Goal: Task Accomplishment & Management: Use online tool/utility

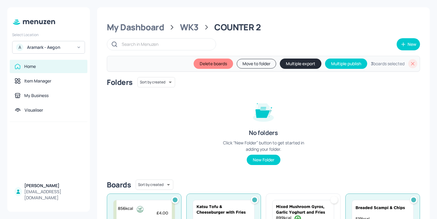
scroll to position [11, 0]
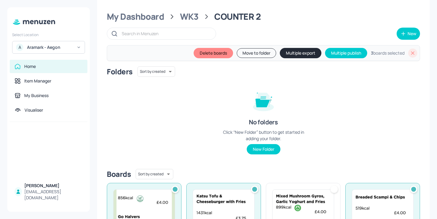
click at [61, 44] on div "A Aramark - Aegon" at bounding box center [48, 47] width 73 height 13
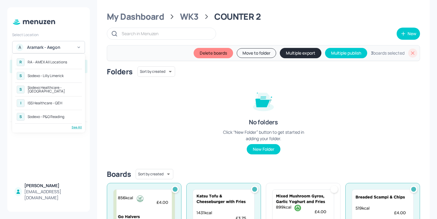
click at [76, 126] on div "See All" at bounding box center [48, 127] width 67 height 5
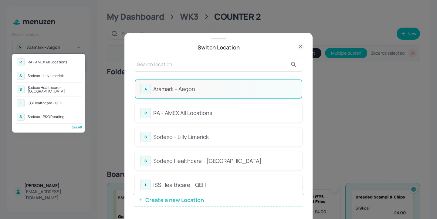
click at [174, 55] on div at bounding box center [218, 109] width 437 height 219
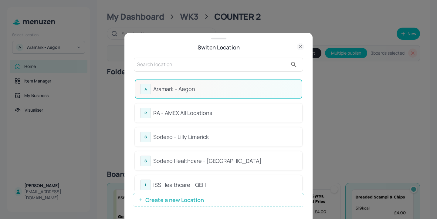
click at [170, 61] on div "R RA - AMEX All Locations S Sodexo - Lilly [GEOGRAPHIC_DATA] S Sodexo Healthcar…" at bounding box center [218, 109] width 437 height 219
click at [168, 64] on input "text" at bounding box center [212, 65] width 150 height 10
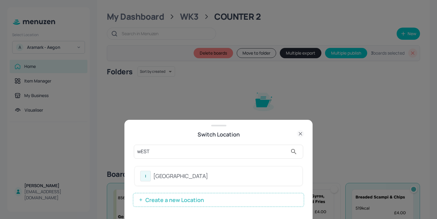
type input "wEST"
click at [190, 173] on div "[GEOGRAPHIC_DATA]" at bounding box center [224, 176] width 143 height 8
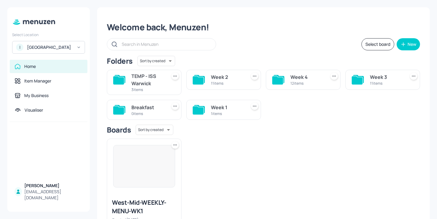
click at [137, 79] on div "TEMP - ISS Warwick" at bounding box center [147, 79] width 33 height 15
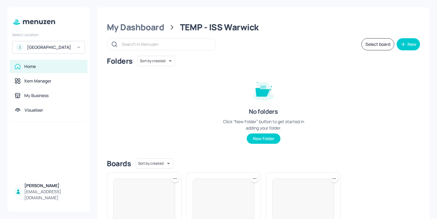
scroll to position [73, 0]
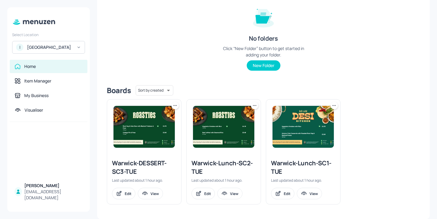
click at [301, 163] on div "Warwick-Lunch-SC1-TUE" at bounding box center [303, 167] width 64 height 17
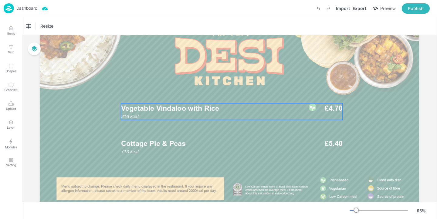
scroll to position [50, 0]
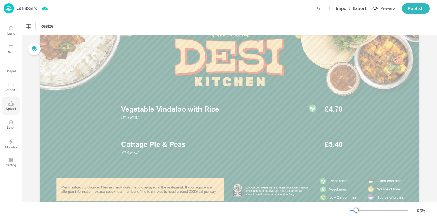
click at [7, 103] on button "Upload" at bounding box center [11, 106] width 18 height 18
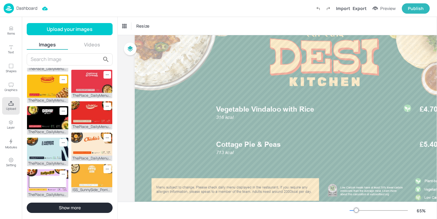
scroll to position [141, 0]
click at [84, 156] on img at bounding box center [91, 144] width 41 height 23
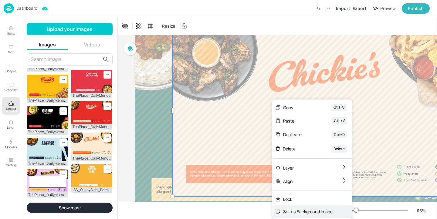
click at [296, 208] on div "Set as Background Image" at bounding box center [312, 211] width 80 height 12
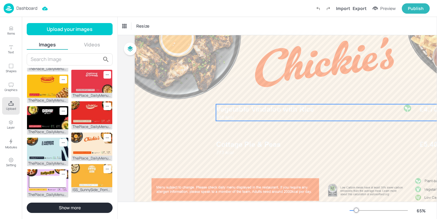
click at [281, 116] on div "316 kcal Vegetable Vindaloo with Rice £4.70" at bounding box center [326, 112] width 221 height 17
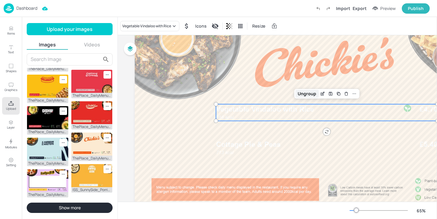
click at [309, 93] on div "Ungroup" at bounding box center [306, 94] width 23 height 8
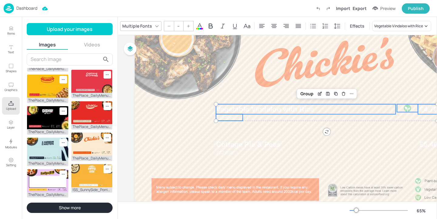
click at [198, 26] on icon at bounding box center [199, 25] width 7 height 7
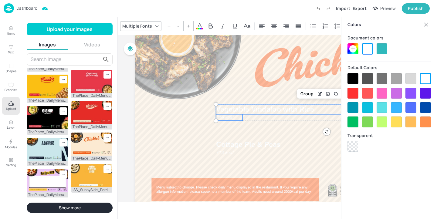
click at [353, 76] on div at bounding box center [352, 78] width 11 height 11
click at [427, 25] on icon at bounding box center [426, 25] width 6 height 6
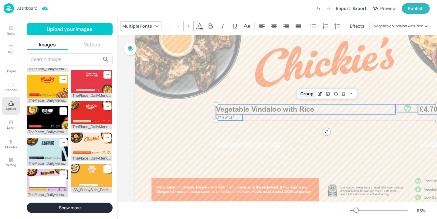
click at [310, 93] on div "Group" at bounding box center [307, 94] width 18 height 8
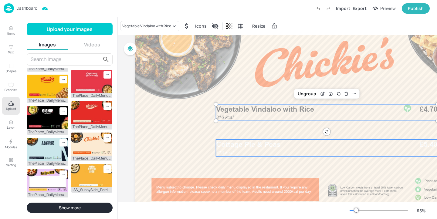
click at [258, 141] on span "Cottage Pie & Peas" at bounding box center [248, 144] width 65 height 8
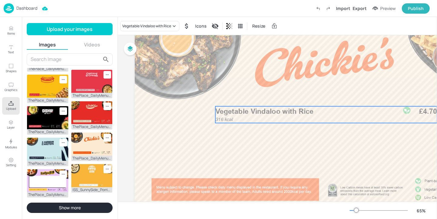
click at [288, 116] on p "Vegetable Vindaloo with Rice" at bounding box center [305, 111] width 180 height 10
click at [163, 20] on div "Vegetable Vindaloo with Rice Icons Resize" at bounding box center [277, 26] width 319 height 18
click at [163, 25] on div "Vegetable Vindaloo with Rice" at bounding box center [146, 25] width 49 height 5
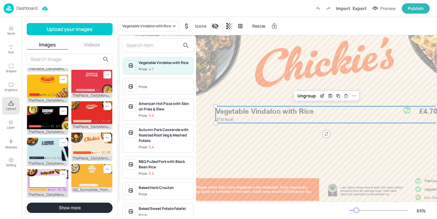
click at [158, 50] on input "text" at bounding box center [152, 46] width 53 height 10
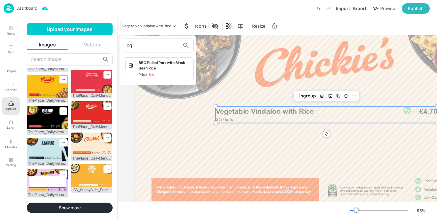
type input "b"
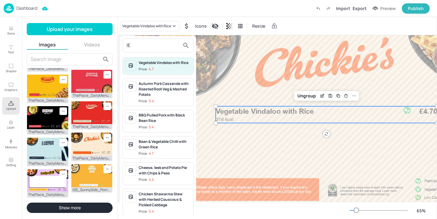
type input "l"
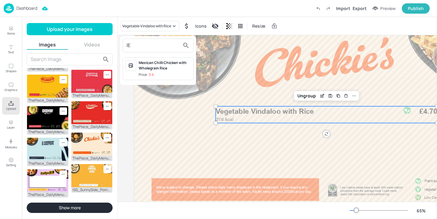
type input "l"
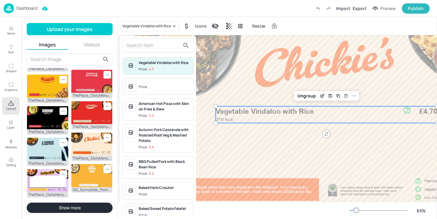
click at [117, 20] on div at bounding box center [218, 109] width 437 height 219
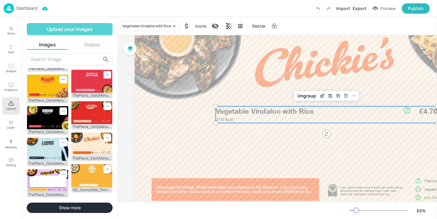
click at [99, 29] on button "Upload your images" at bounding box center [70, 29] width 86 height 12
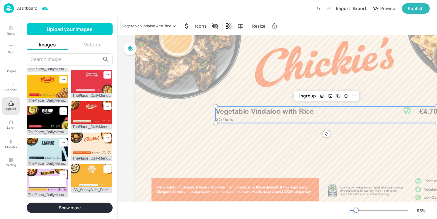
click at [11, 105] on icon "Upload" at bounding box center [10, 103] width 5 height 5
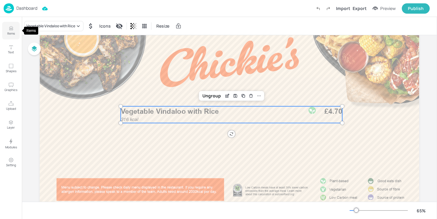
click at [14, 30] on icon "Items" at bounding box center [11, 28] width 6 height 6
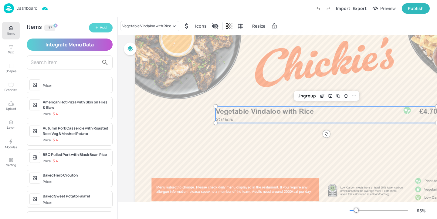
click at [103, 27] on div "Add" at bounding box center [103, 28] width 7 height 6
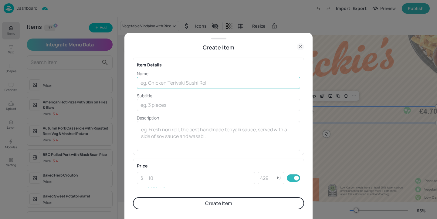
click at [153, 84] on input "text" at bounding box center [218, 83] width 163 height 12
paste input "BBQ Chicken leg"
click at [171, 84] on input "BBQ Chicken leg" at bounding box center [218, 83] width 163 height 12
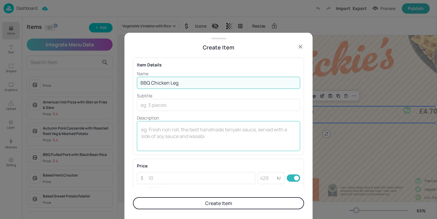
type input "BBQ Chicken Leg"
